Goal: Information Seeking & Learning: Learn about a topic

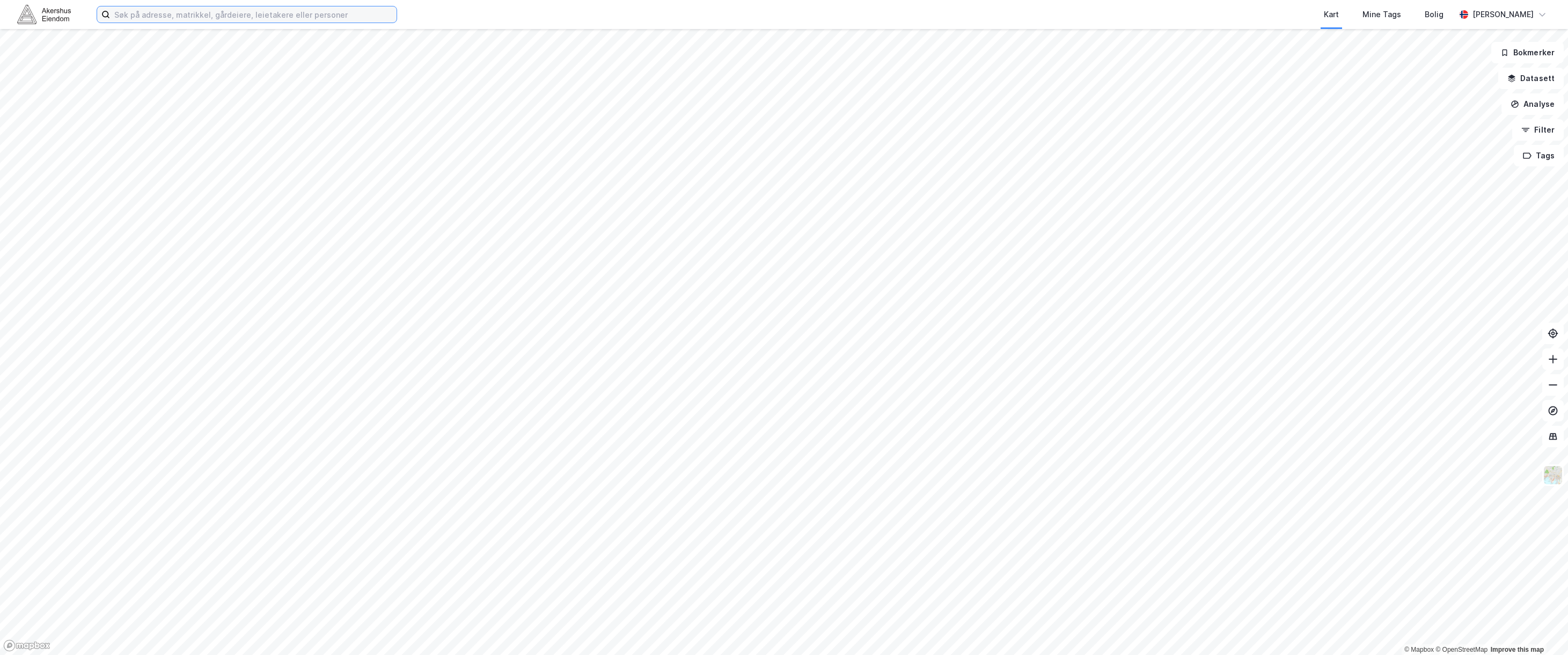
click at [207, 20] on input at bounding box center [253, 14] width 286 height 16
type input "[STREET_ADDRESS]"
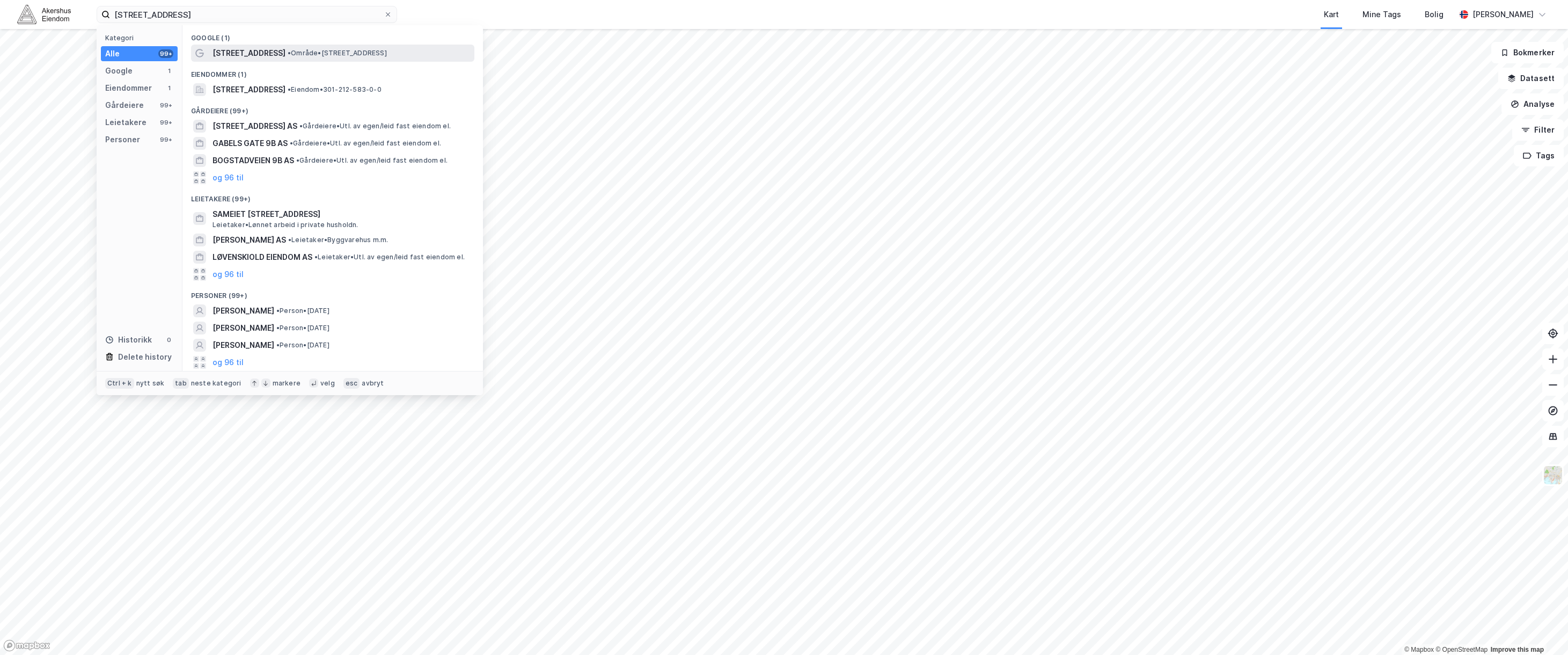
click at [215, 52] on span "[STREET_ADDRESS]" at bounding box center [249, 53] width 73 height 13
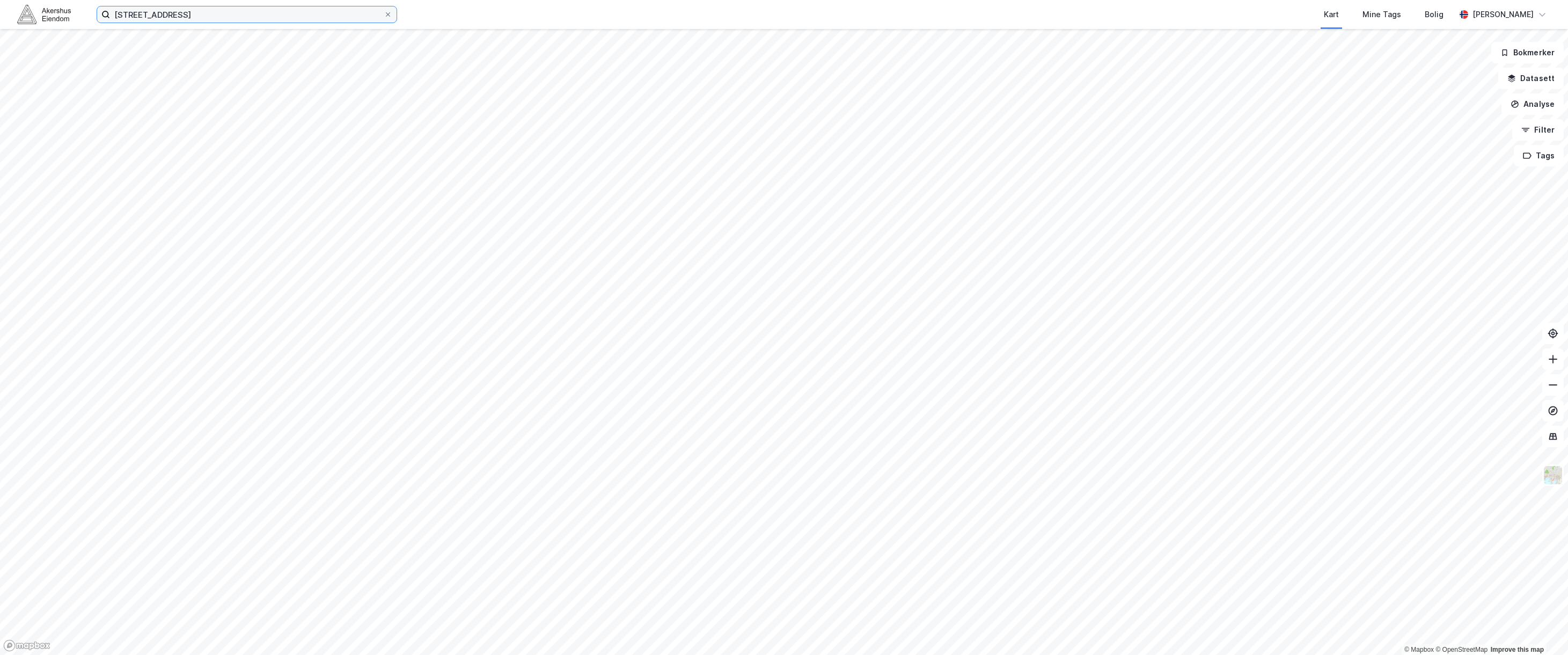
click at [257, 12] on input "[STREET_ADDRESS]" at bounding box center [247, 14] width 273 height 16
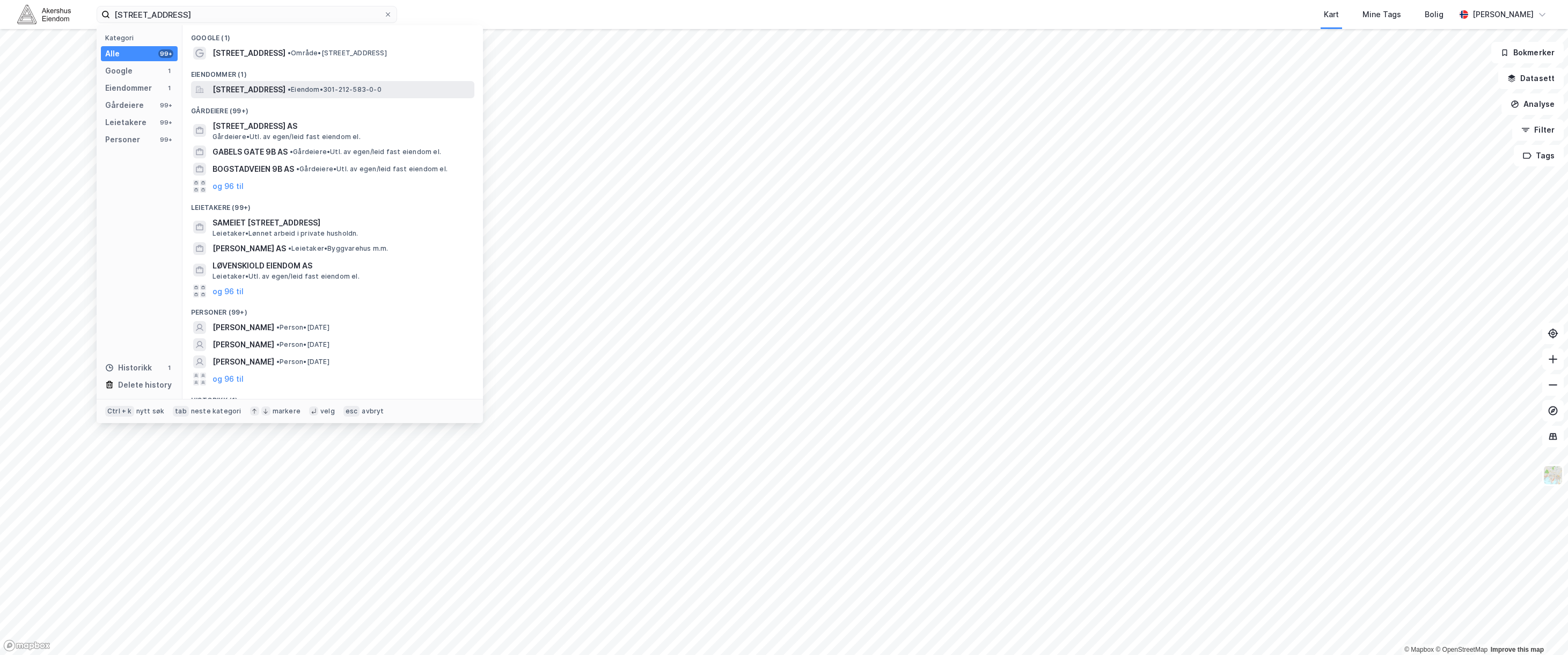
click at [286, 90] on span "[STREET_ADDRESS]" at bounding box center [249, 90] width 73 height 13
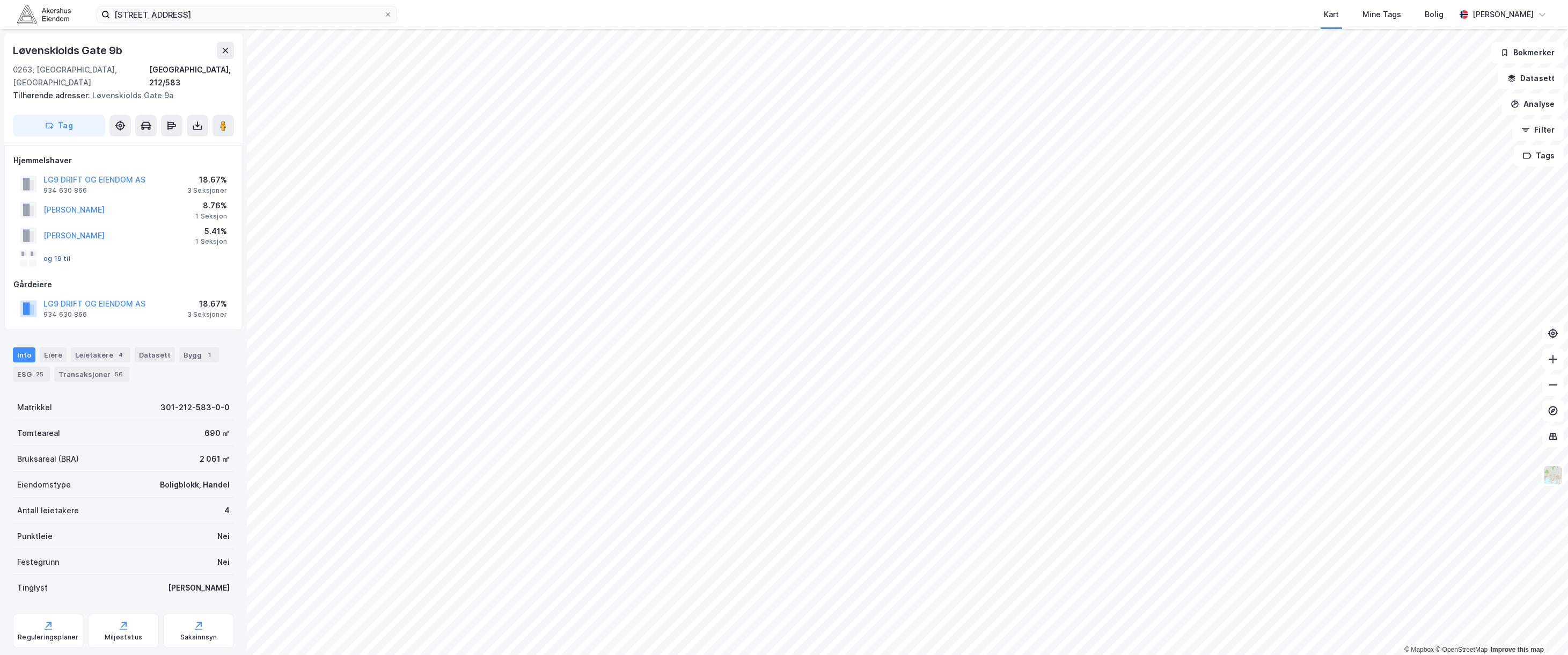
click at [0, 0] on button "og 19 til" at bounding box center [0, 0] width 0 height 0
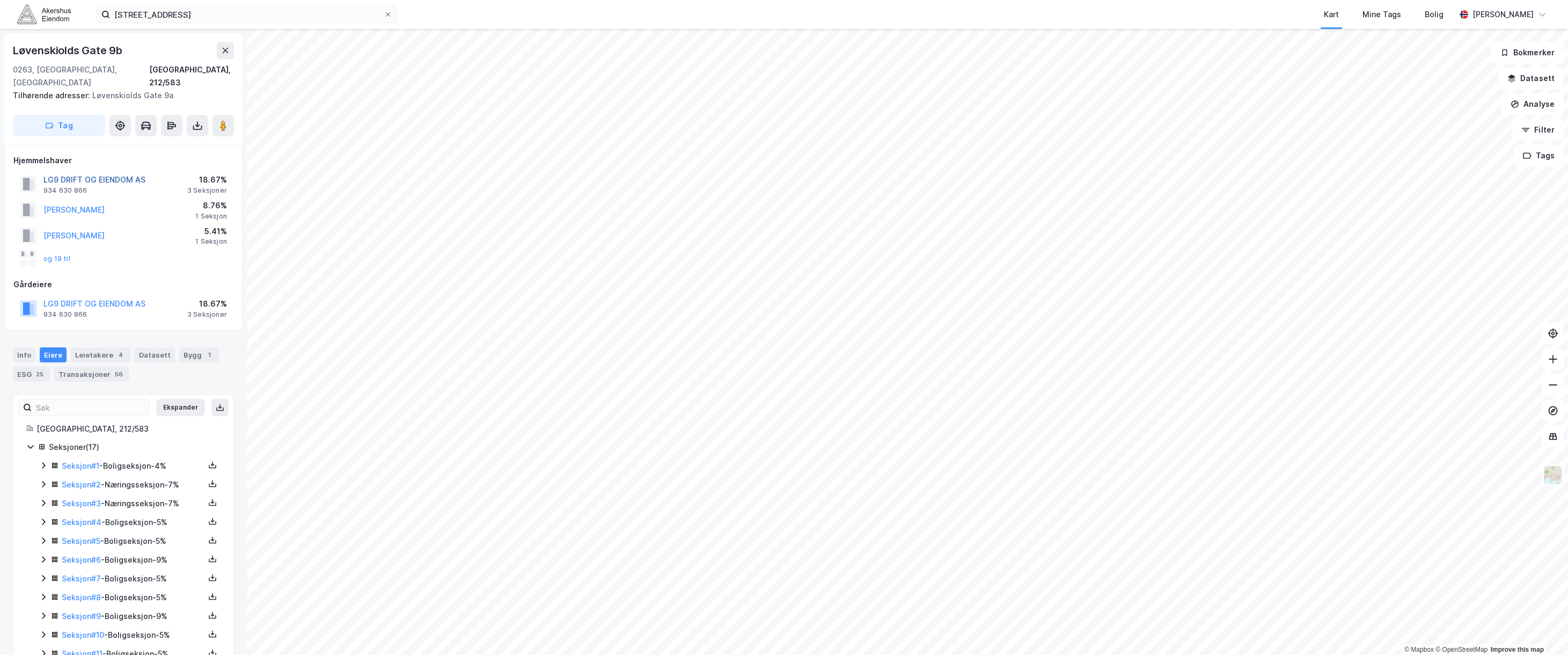
click at [0, 0] on button "LG9 DRIFT OG EIENDOM AS" at bounding box center [0, 0] width 0 height 0
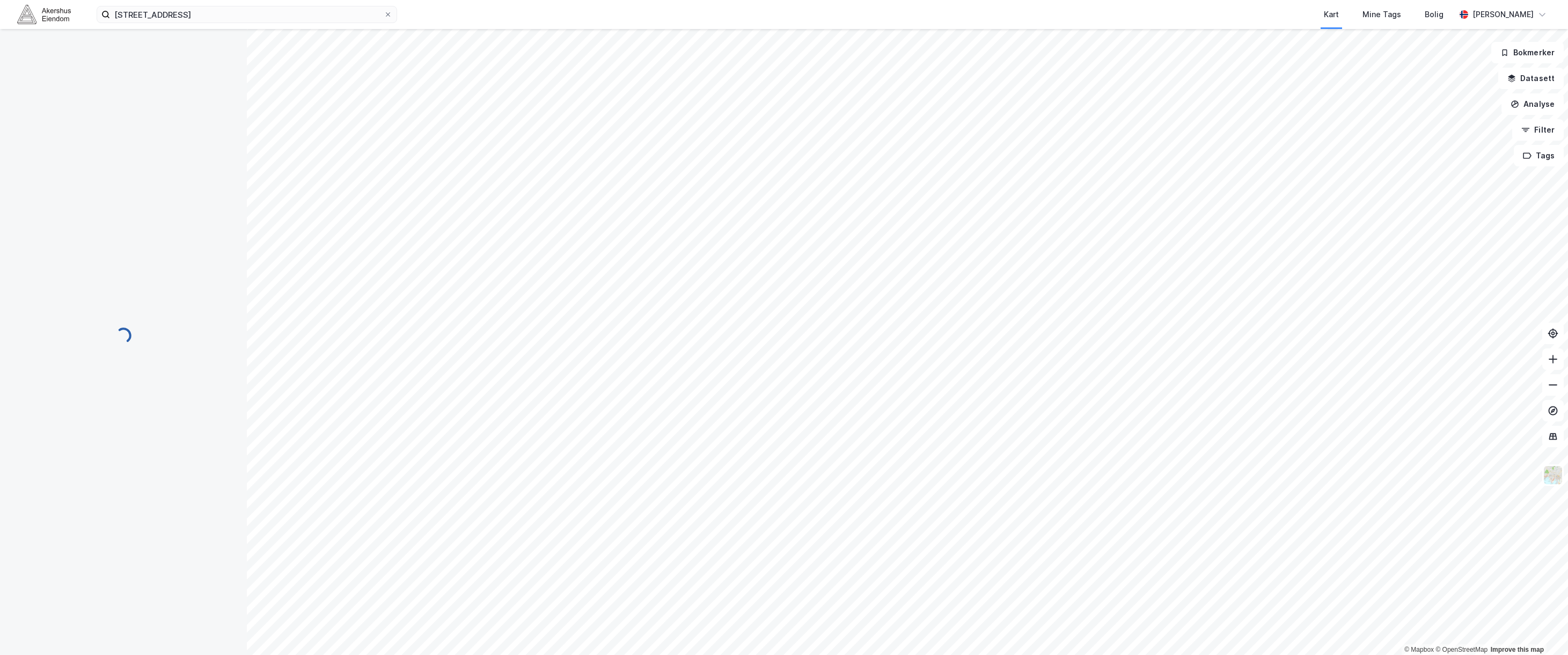
click at [106, 163] on div "© Mapbox © OpenStreetMap Improve this map Bokmerker Datasett Analyse Filter Tags" at bounding box center [784, 341] width 1568 height 626
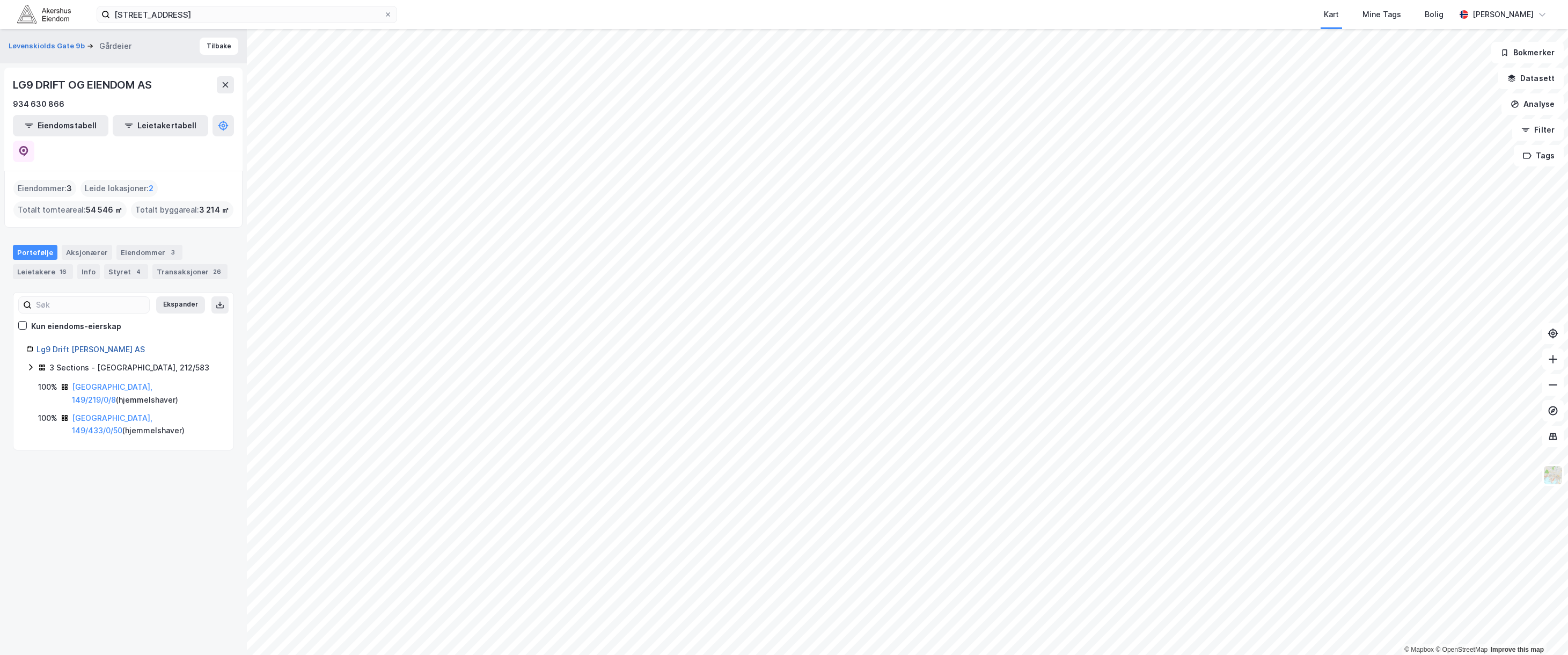
click at [57, 345] on link "Lg9 Drift [PERSON_NAME] AS" at bounding box center [90, 349] width 109 height 9
click at [31, 363] on icon at bounding box center [30, 367] width 9 height 9
click at [107, 475] on link "[GEOGRAPHIC_DATA], 149/219/0/8" at bounding box center [112, 486] width 81 height 22
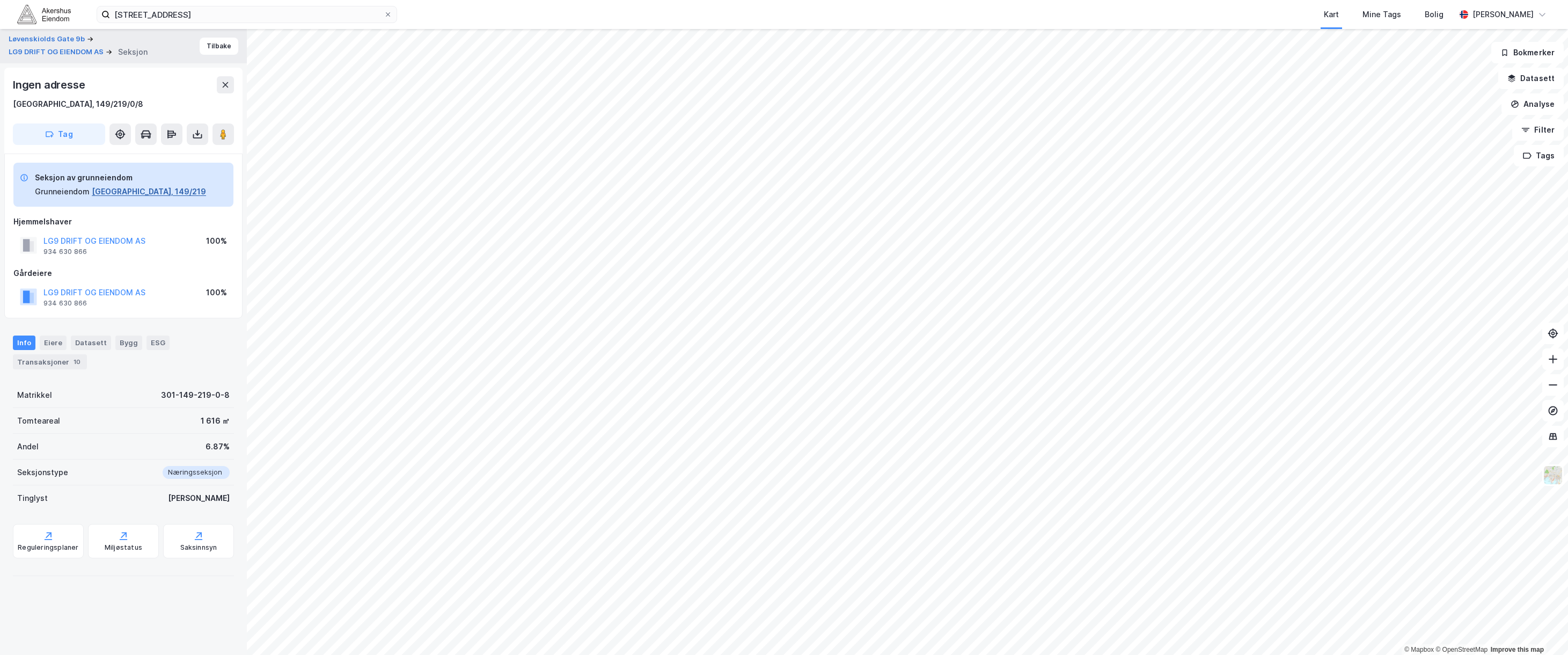
click at [107, 191] on button "[GEOGRAPHIC_DATA], 149/219" at bounding box center [148, 191] width 114 height 13
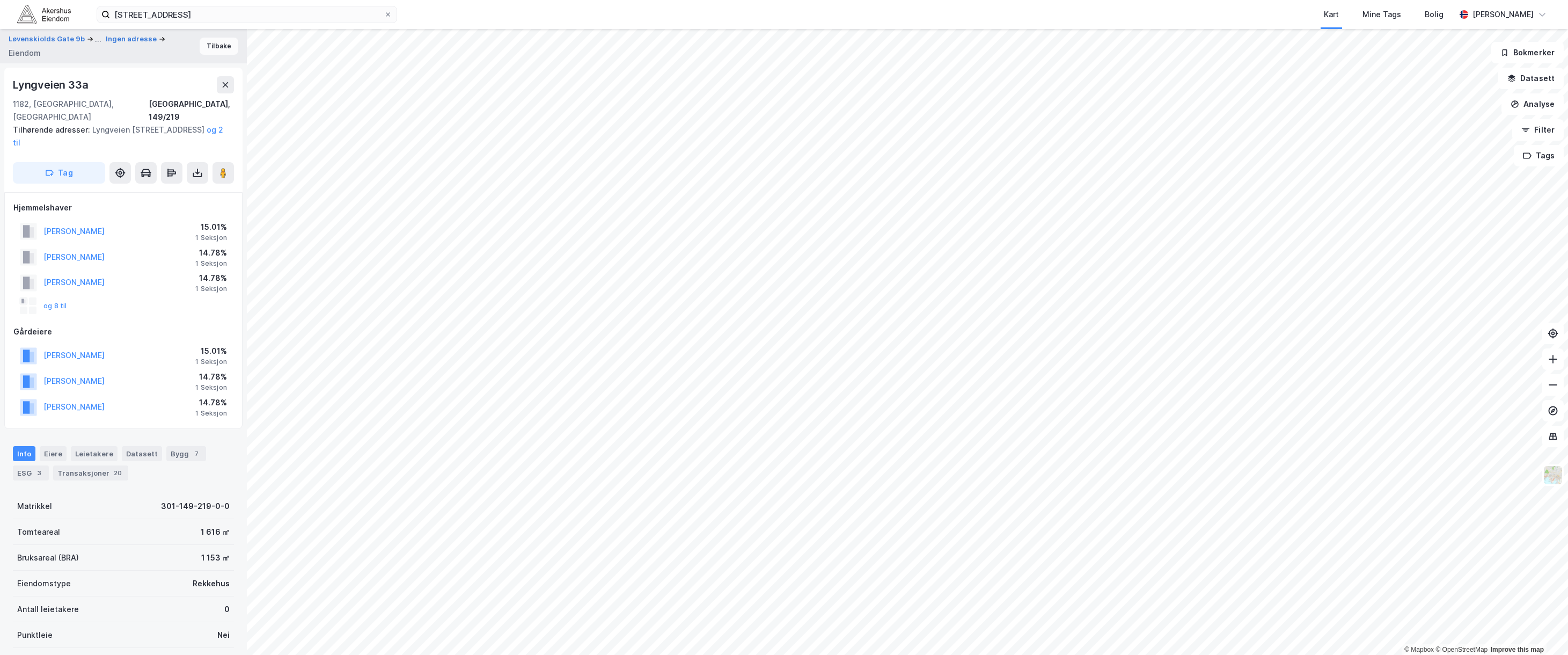
click at [211, 43] on button "Tilbake" at bounding box center [219, 46] width 39 height 17
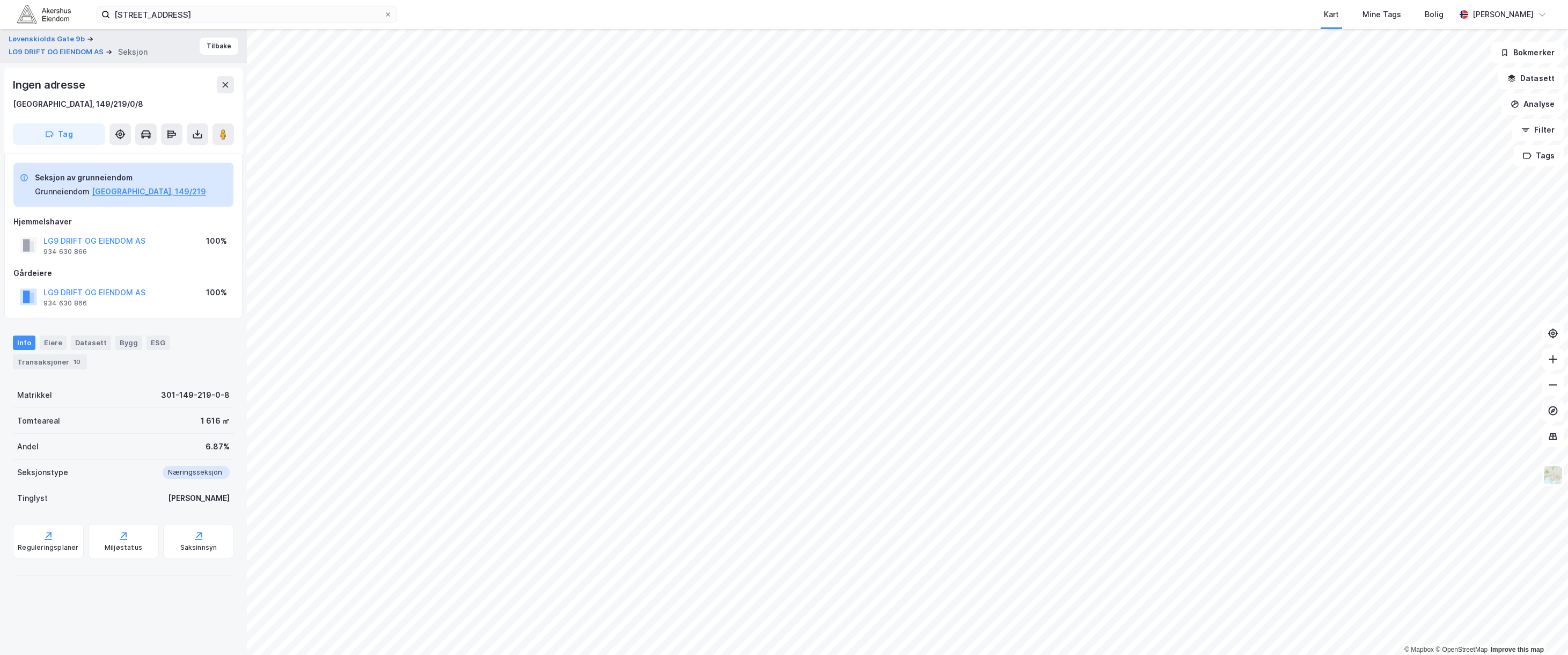
click at [114, 286] on div "LG9 DRIFT OG EIENDOM AS" at bounding box center [94, 292] width 102 height 13
click at [0, 0] on button "LG9 DRIFT OG EIENDOM AS" at bounding box center [0, 0] width 0 height 0
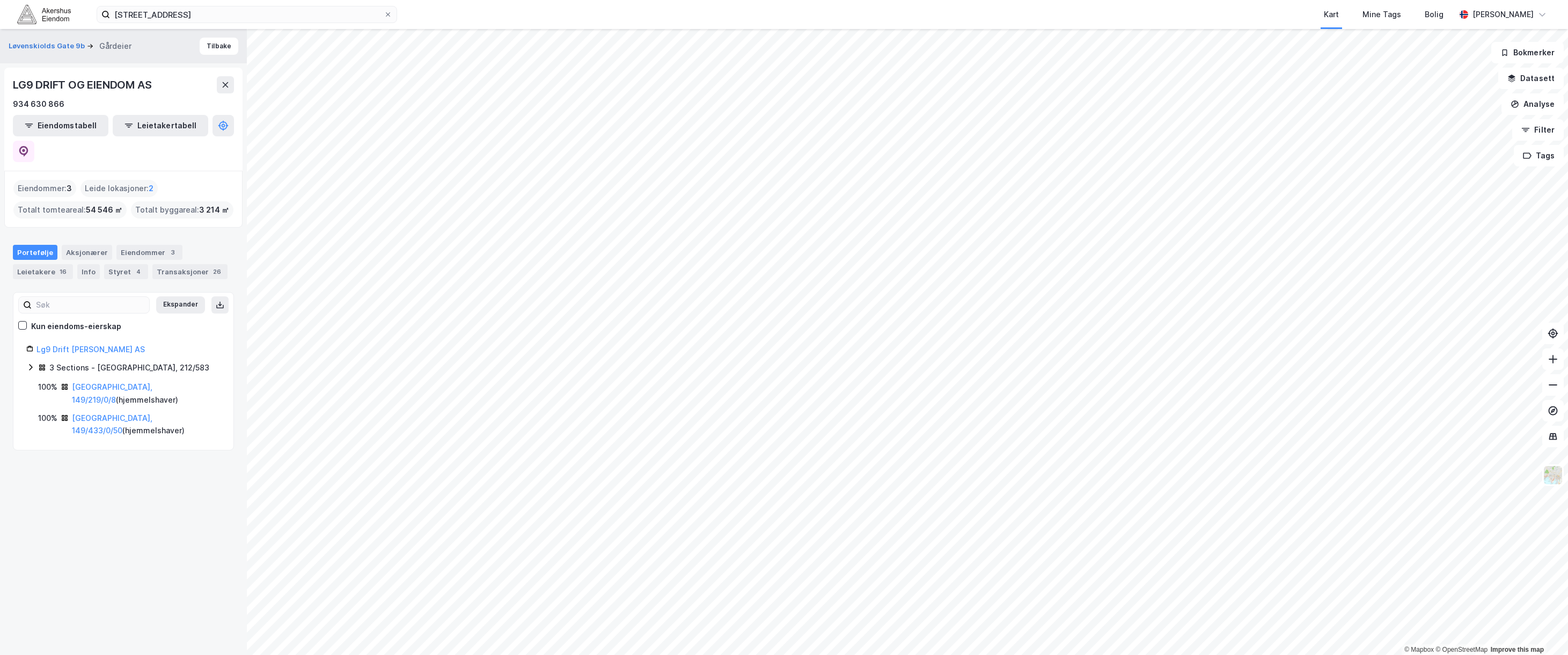
click at [31, 363] on icon at bounding box center [30, 367] width 9 height 9
click at [109, 413] on link "[GEOGRAPHIC_DATA], 149/433/0/50" at bounding box center [112, 424] width 81 height 22
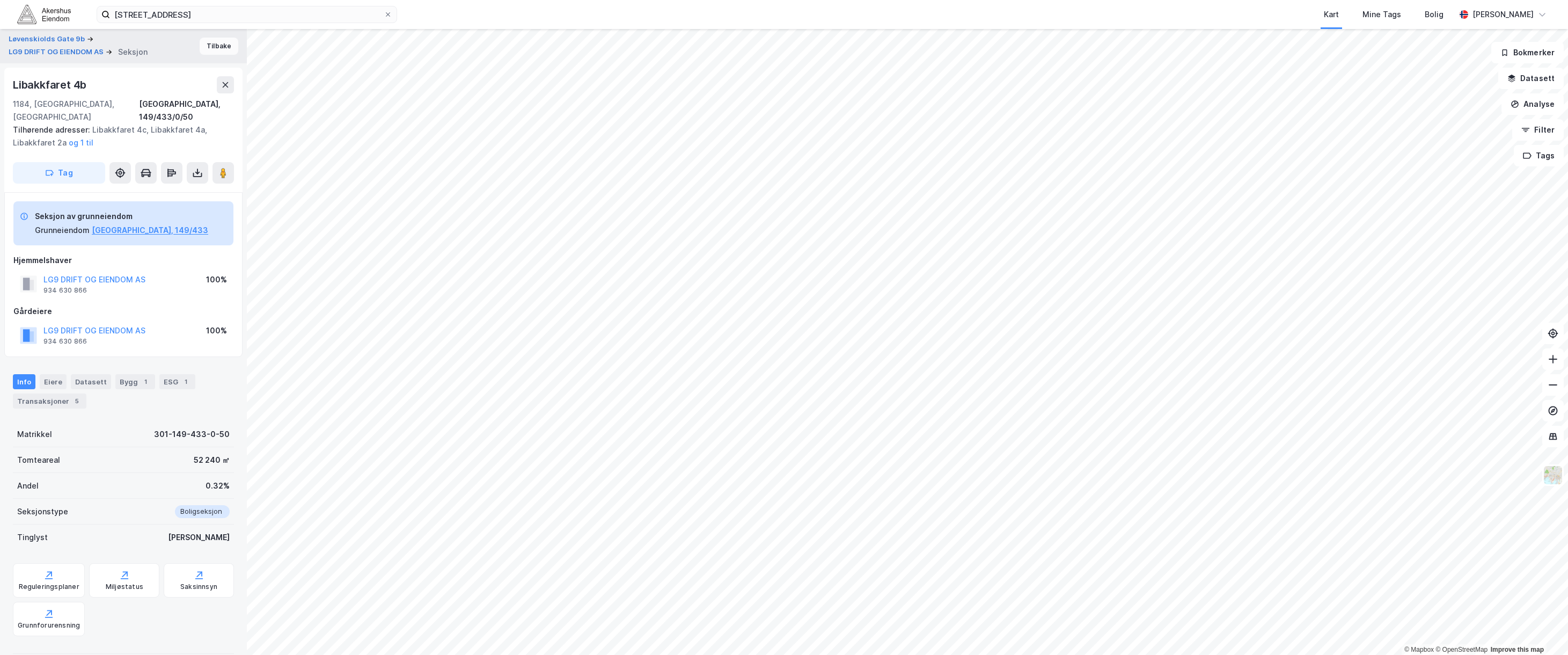
click at [217, 38] on button "Tilbake" at bounding box center [219, 46] width 39 height 17
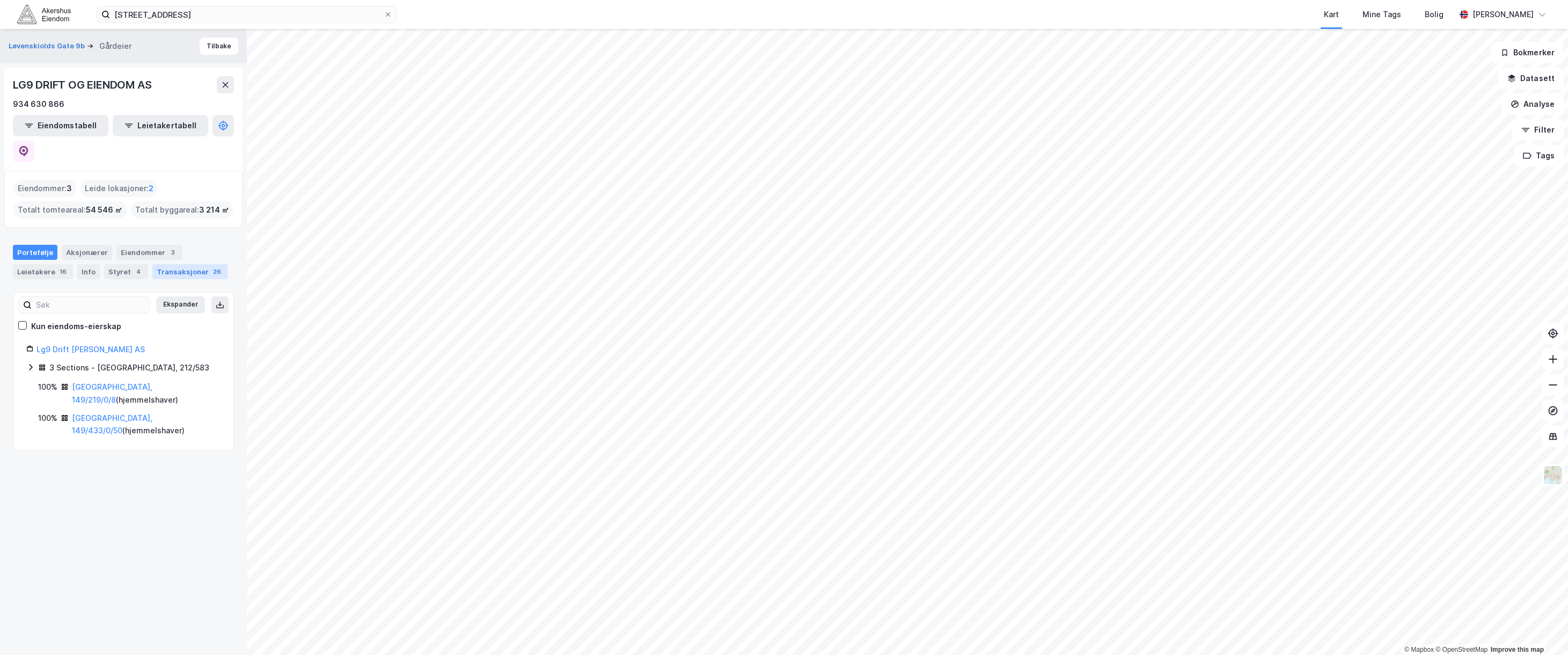
click at [165, 264] on div "Transaksjoner 26" at bounding box center [190, 271] width 75 height 15
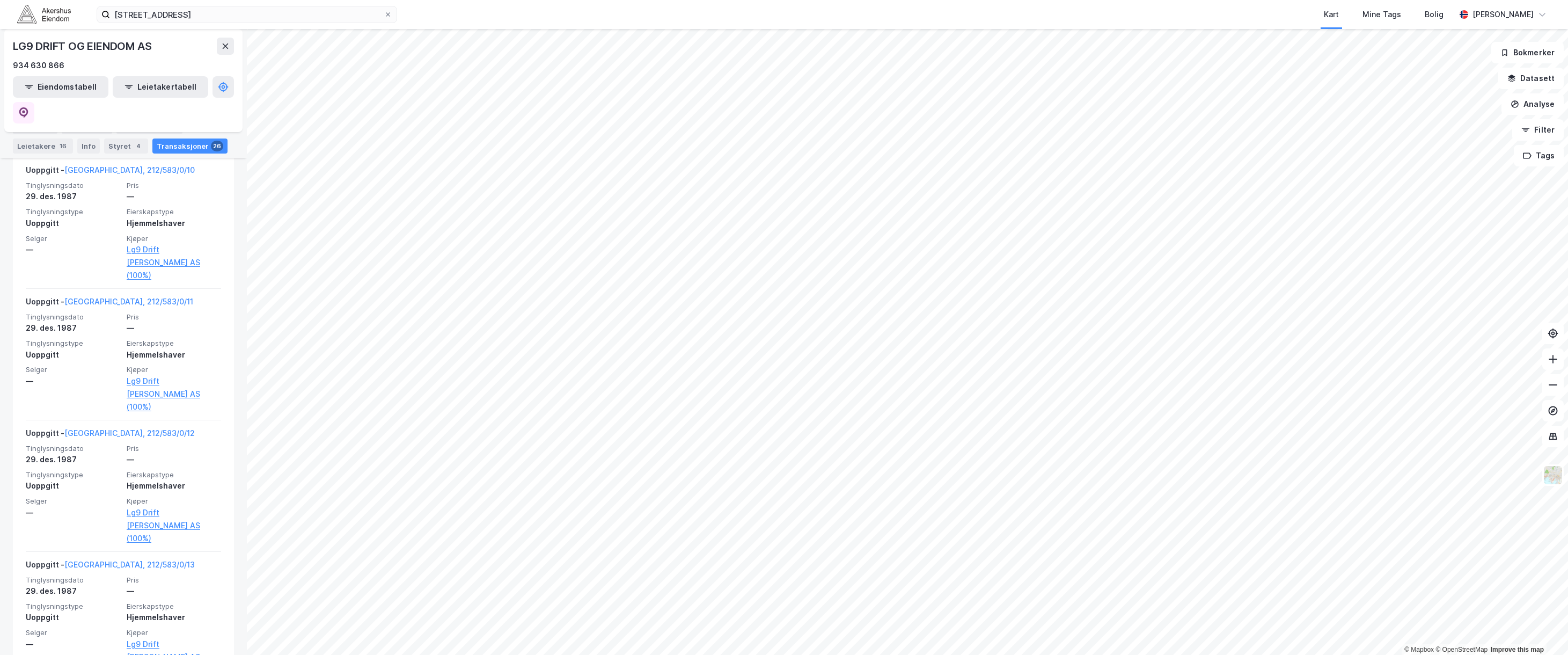
scroll to position [3037, 0]
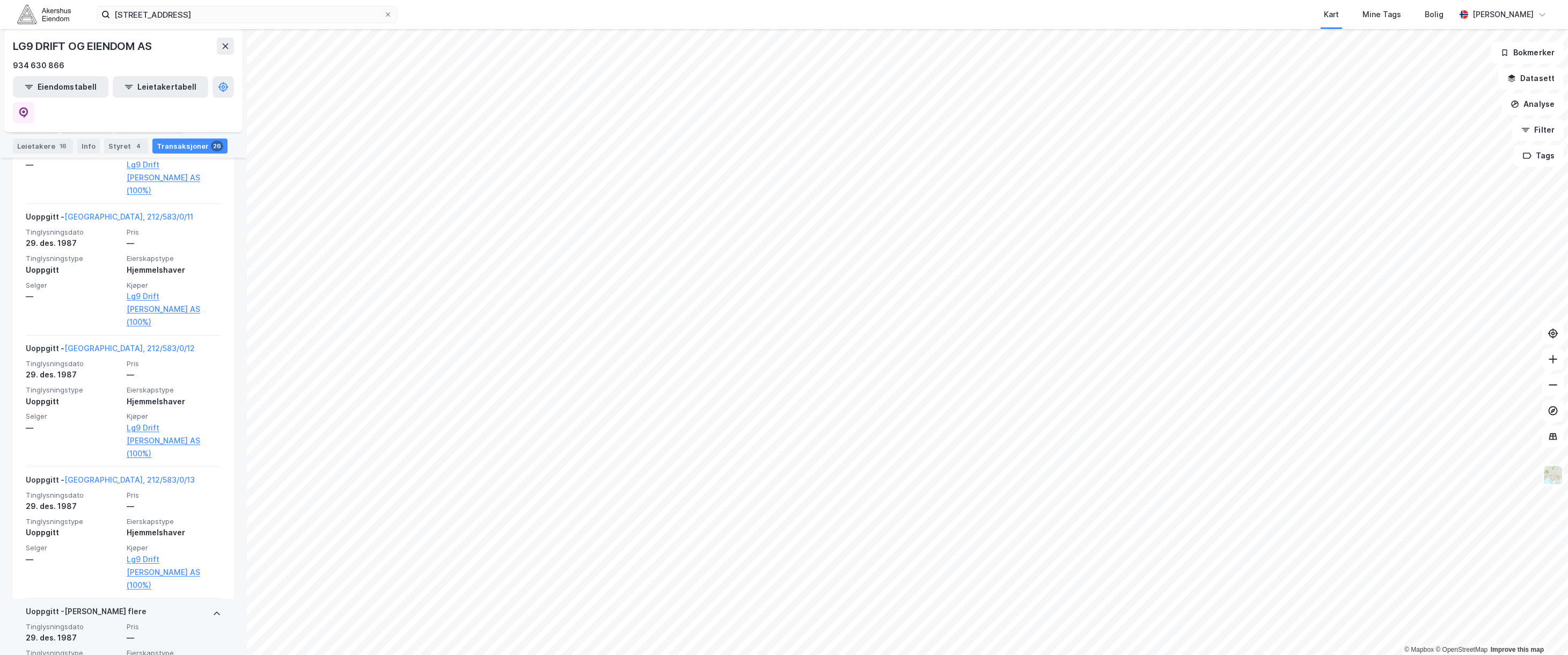
scroll to position [3066, 0]
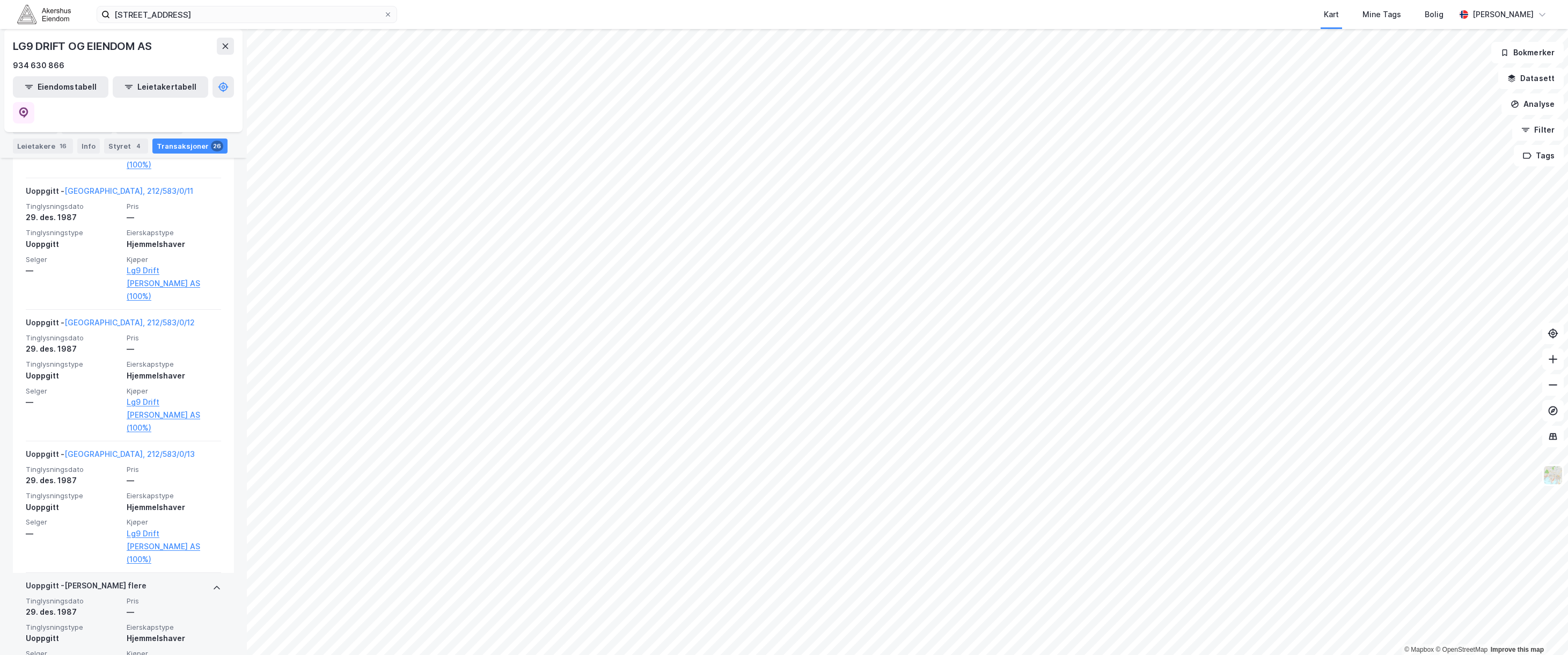
click at [213, 583] on icon at bounding box center [217, 587] width 9 height 9
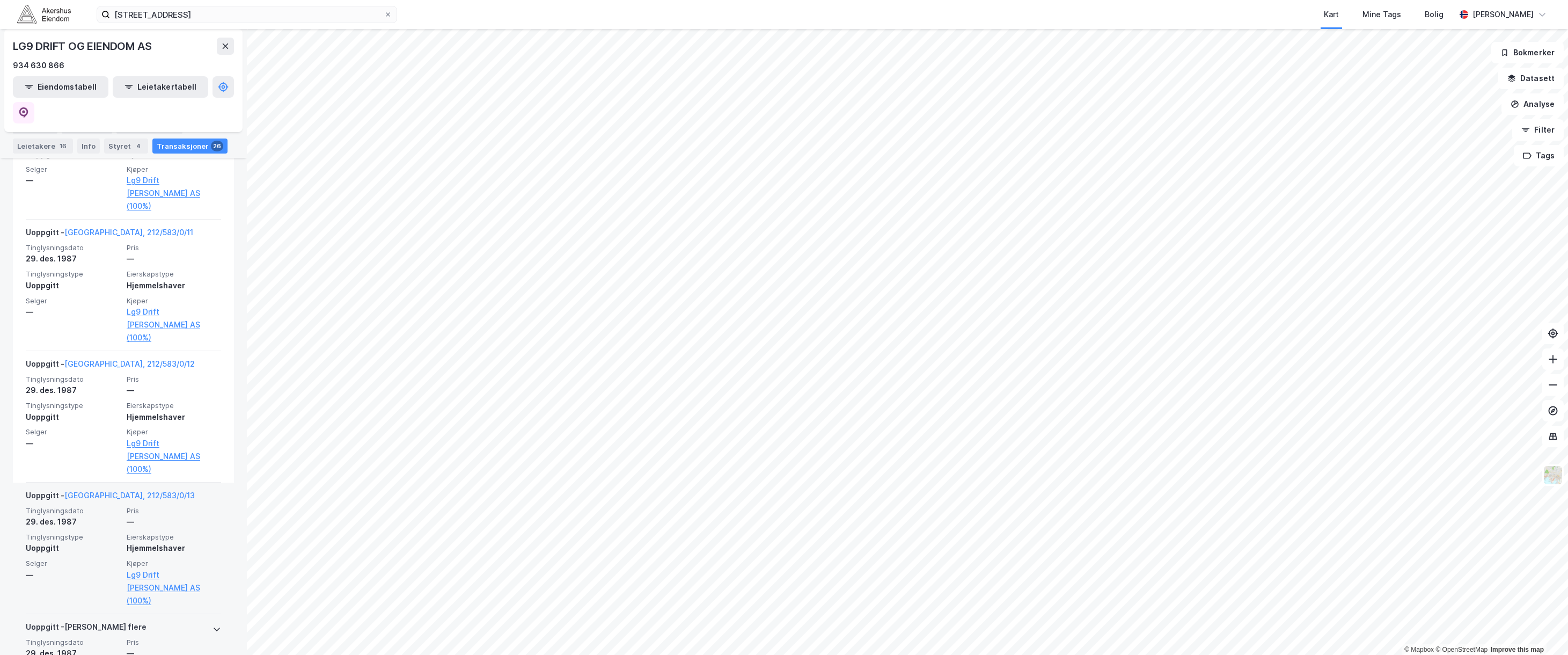
click at [206, 506] on span "Pris" at bounding box center [174, 510] width 94 height 9
click at [206, 489] on div "Uoppgitt - [GEOGRAPHIC_DATA], 212/583/0/13" at bounding box center [124, 497] width 195 height 17
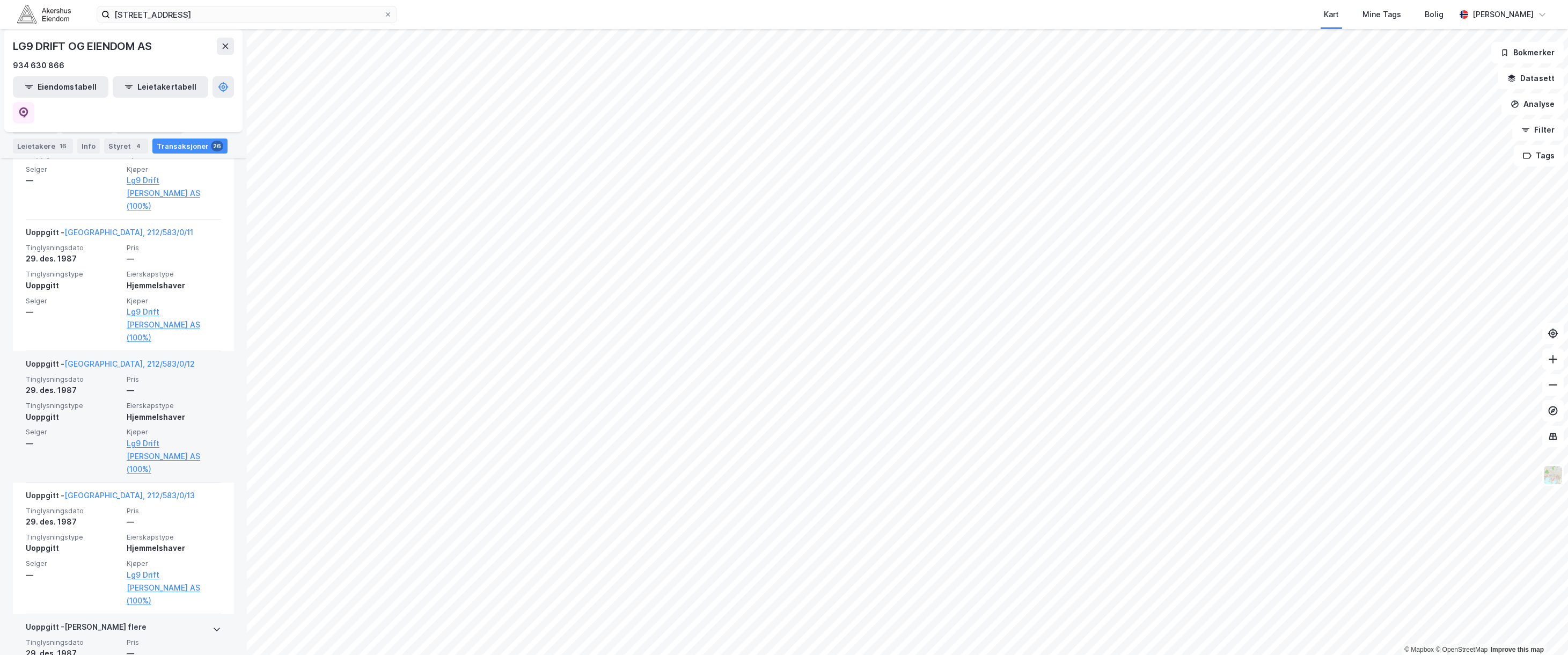
click at [187, 358] on div "Uoppgitt - [GEOGRAPHIC_DATA], 212/583/0/12" at bounding box center [124, 366] width 195 height 17
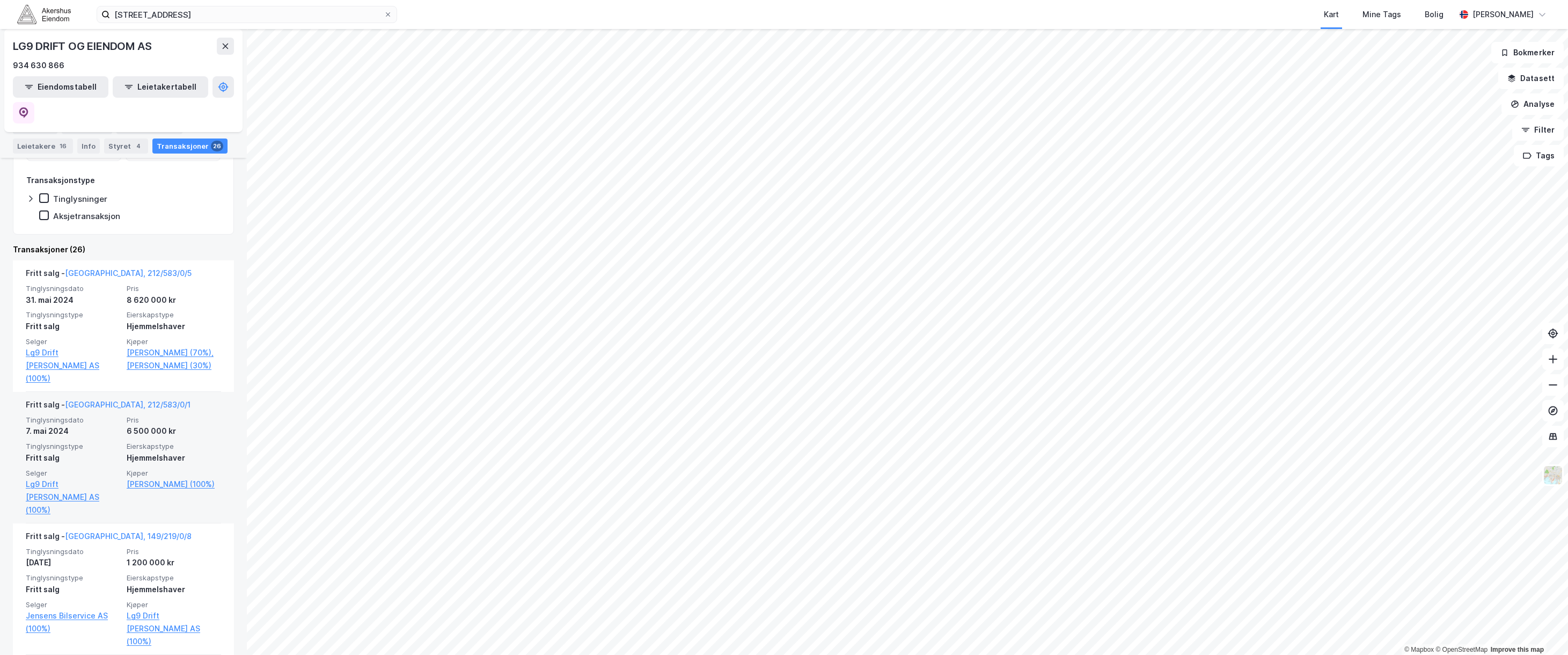
scroll to position [152, 0]
